Goal: Information Seeking & Learning: Learn about a topic

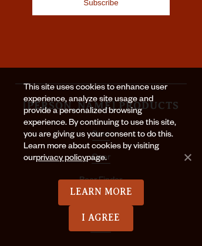
scroll to position [5945, 0]
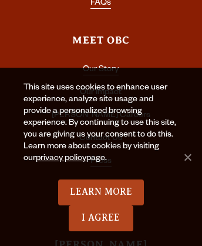
click at [101, 203] on link "Accessibility" at bounding box center [101, 208] width 47 height 11
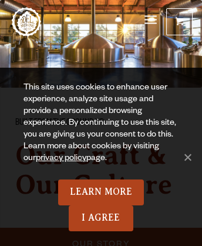
click at [101, 235] on span "Our Story" at bounding box center [101, 243] width 58 height 17
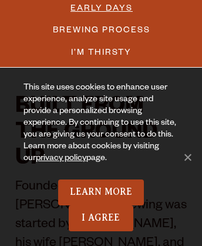
scroll to position [259, 0]
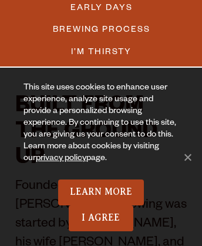
scroll to position [9429, 0]
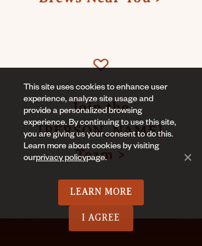
click at [101, 218] on link "I Agree" at bounding box center [101, 218] width 65 height 26
